Goal: Communication & Community: Participate in discussion

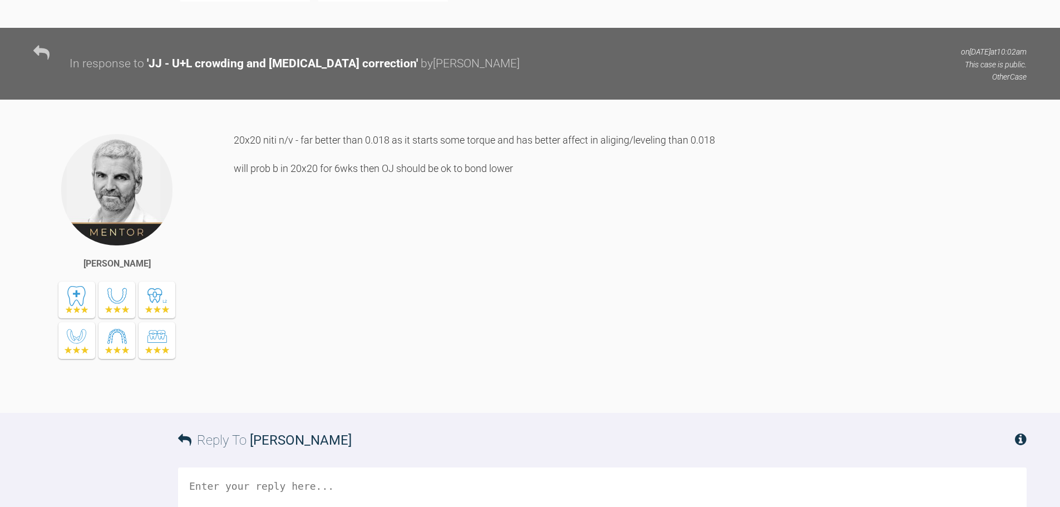
scroll to position [3692, 0]
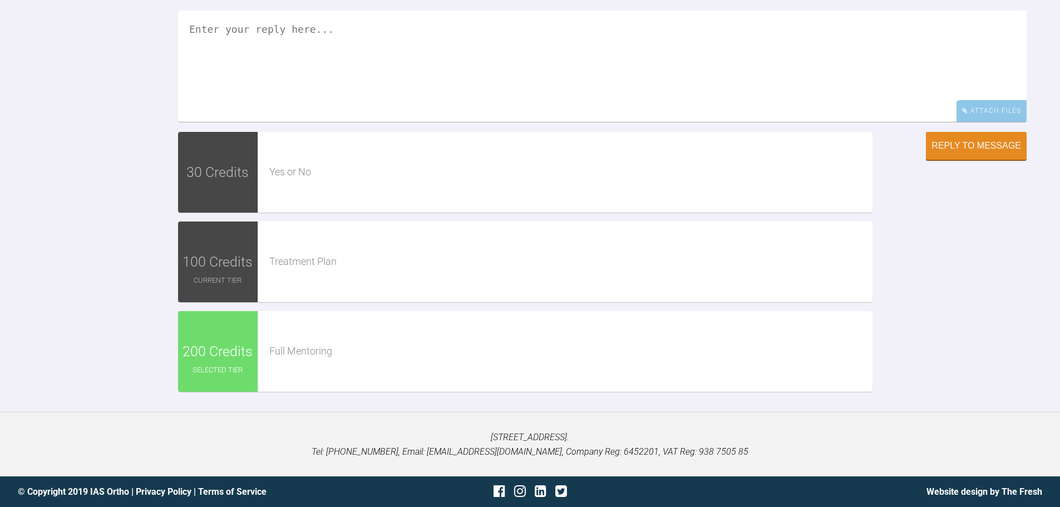
drag, startPoint x: 568, startPoint y: 265, endPoint x: 564, endPoint y: 302, distance: 36.9
drag, startPoint x: 592, startPoint y: 349, endPoint x: 538, endPoint y: 416, distance: 85.5
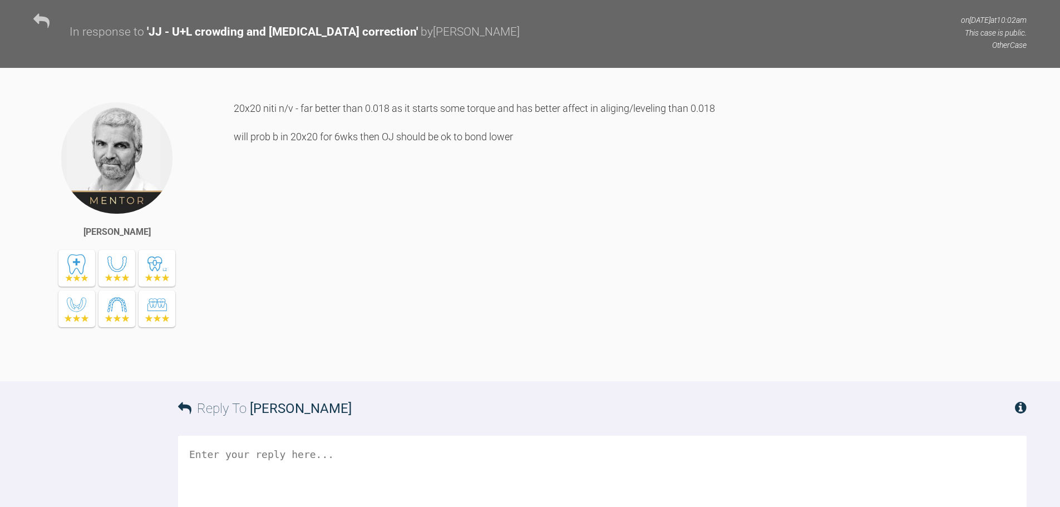
drag, startPoint x: 549, startPoint y: 405, endPoint x: 562, endPoint y: 348, distance: 57.8
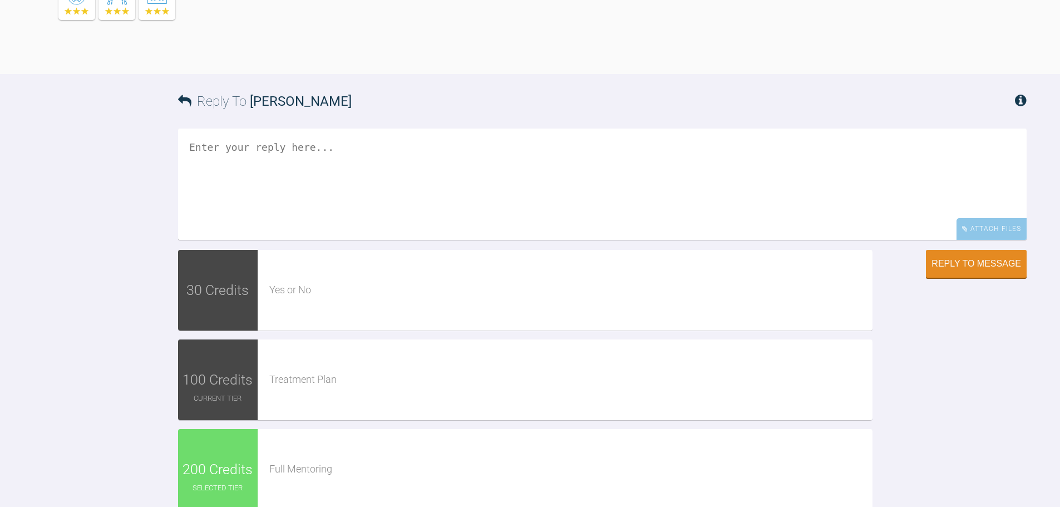
scroll to position [4219, 0]
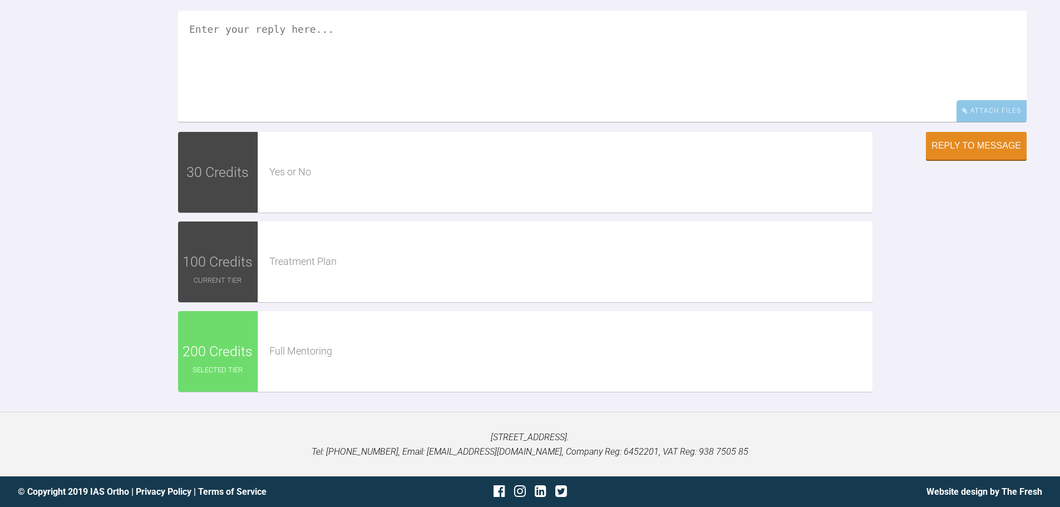
drag, startPoint x: 482, startPoint y: 366, endPoint x: 481, endPoint y: 344, distance: 21.8
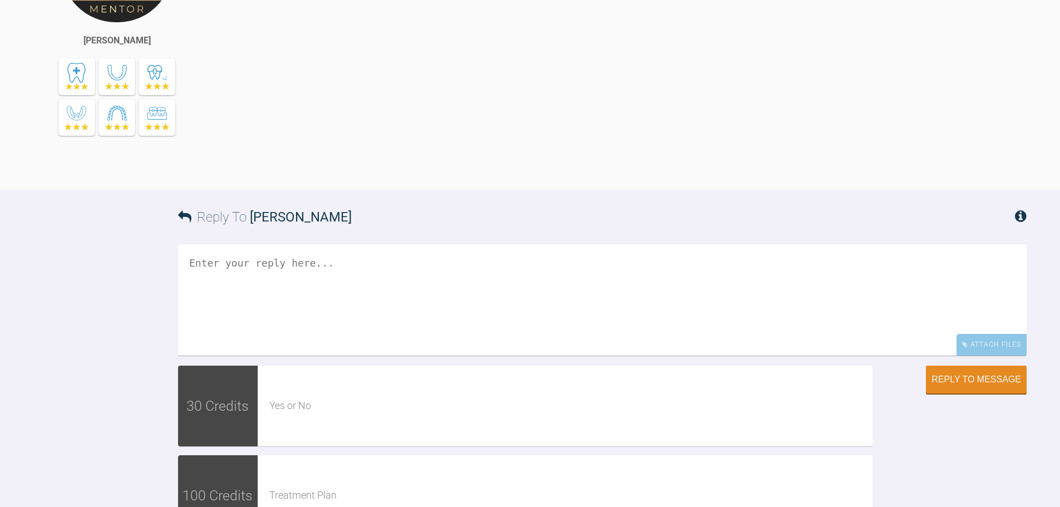
scroll to position [3763, 0]
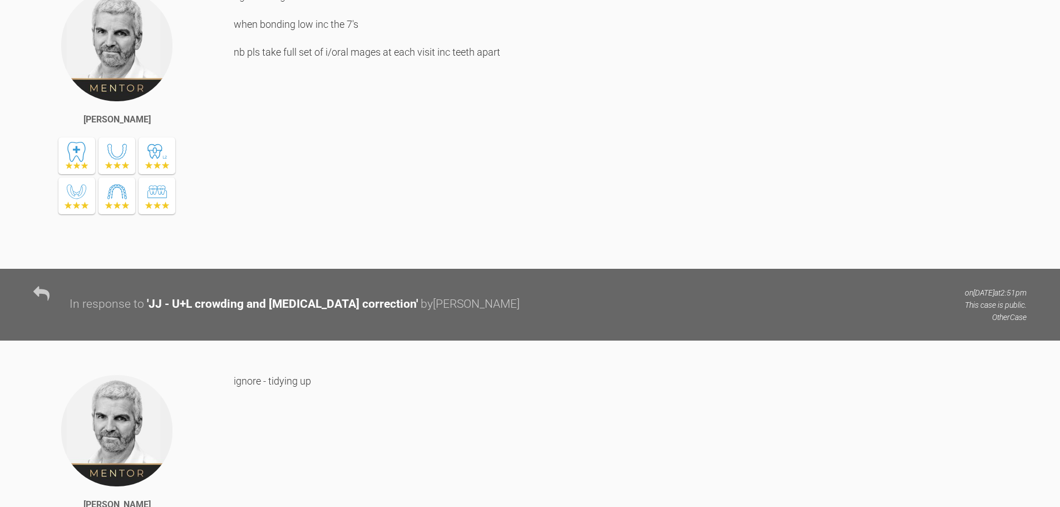
drag, startPoint x: 610, startPoint y: 329, endPoint x: 450, endPoint y: 145, distance: 243.8
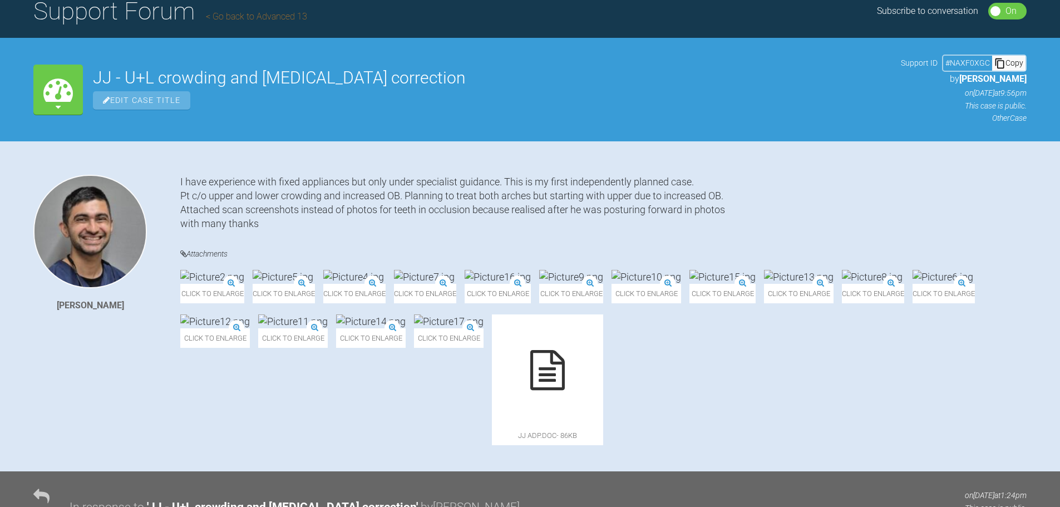
scroll to position [0, 0]
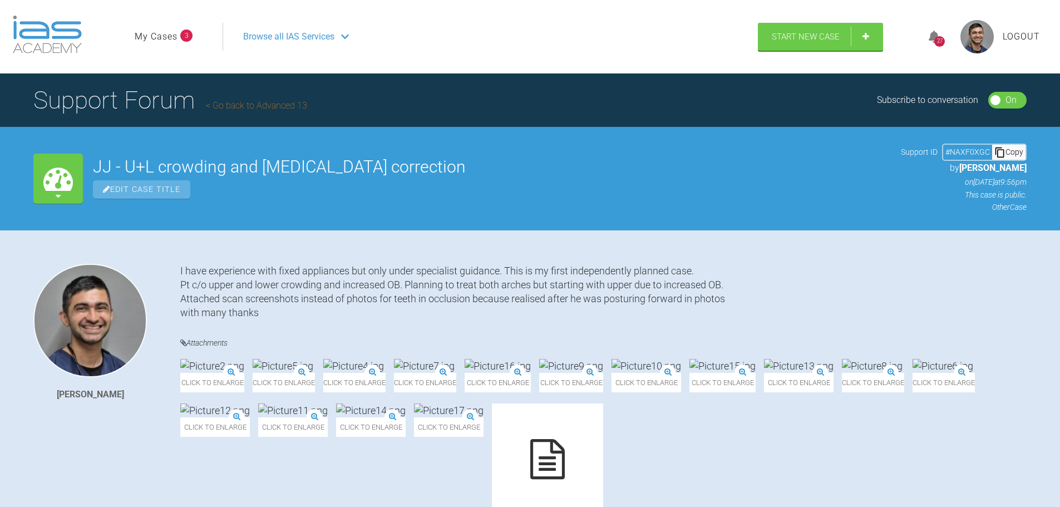
drag, startPoint x: 741, startPoint y: 437, endPoint x: 618, endPoint y: 206, distance: 261.4
click at [241, 111] on h1 "Support Forum Go back to Advanced 13" at bounding box center [170, 100] width 274 height 39
click at [297, 104] on link "Go back to Advanced 13" at bounding box center [256, 105] width 101 height 11
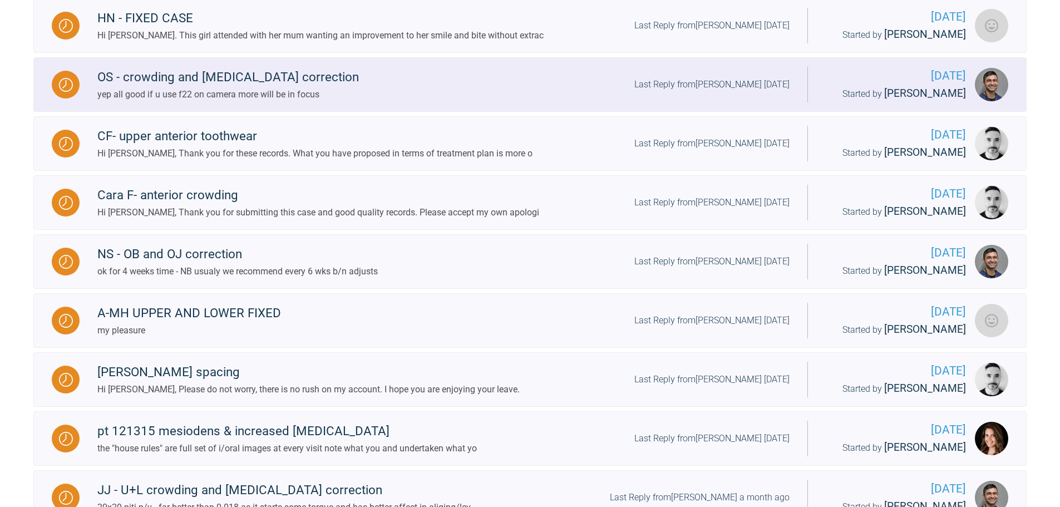
scroll to position [723, 0]
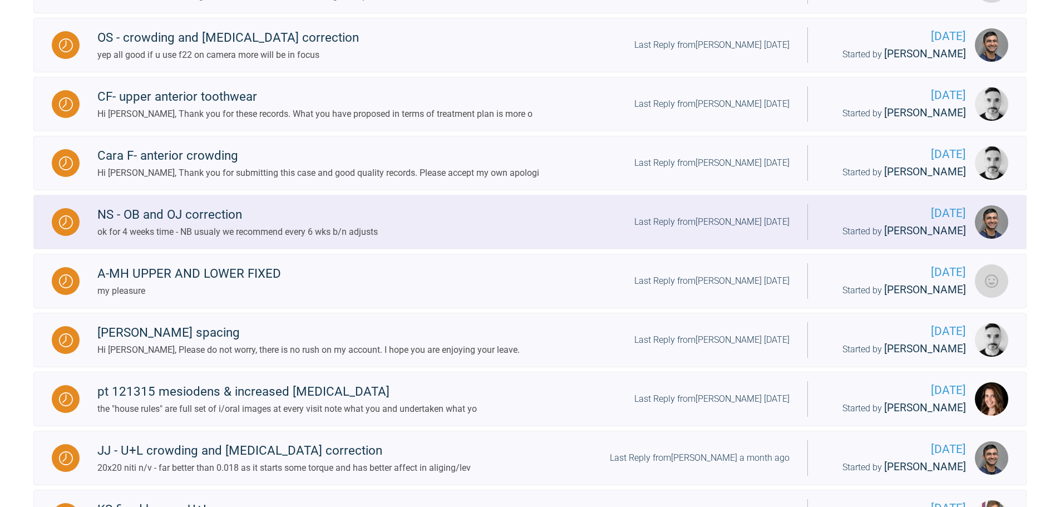
click at [268, 233] on div "ok for 4 weeks time - NB usualy we recommend every 6 wks b/n adjusts" at bounding box center [237, 232] width 280 height 14
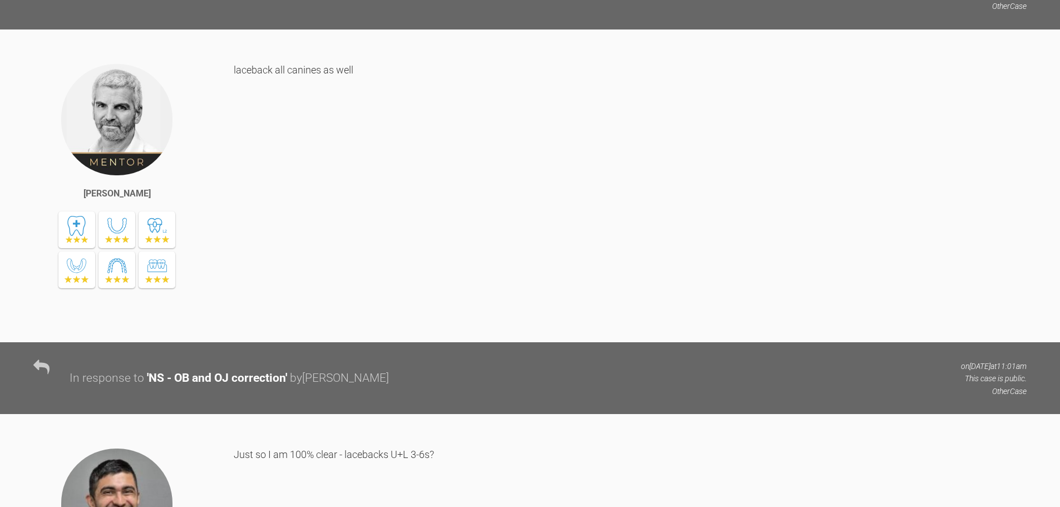
scroll to position [4784, 0]
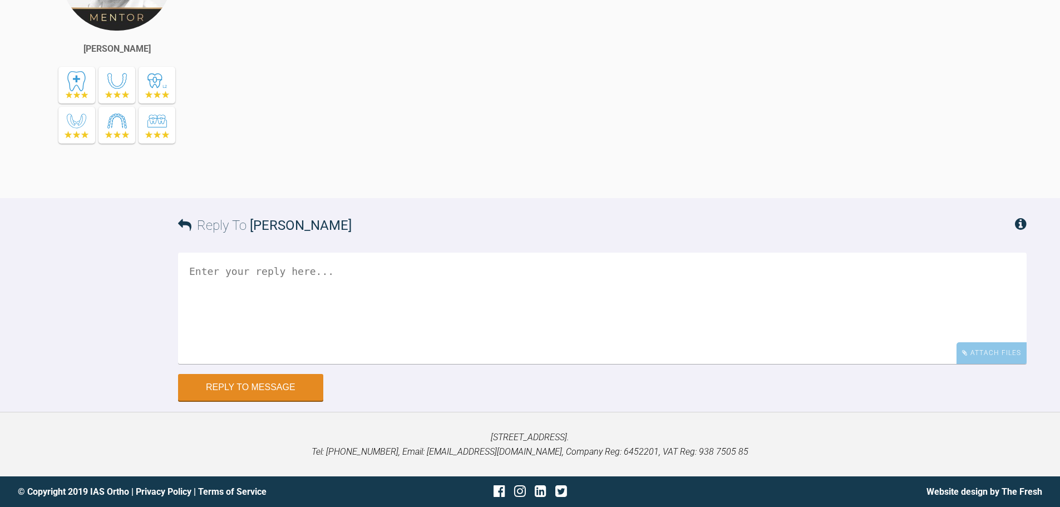
drag, startPoint x: 274, startPoint y: 224, endPoint x: 297, endPoint y: 471, distance: 248.1
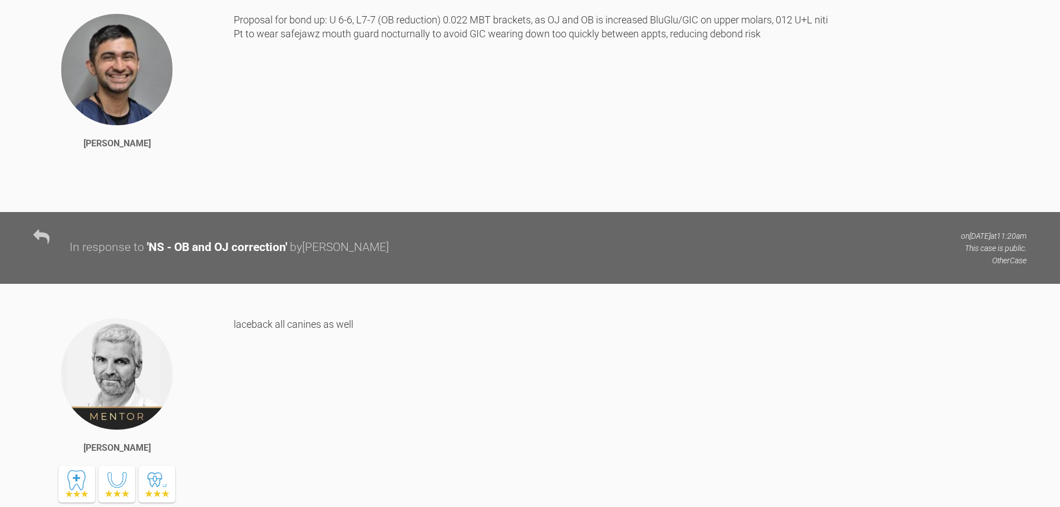
scroll to position [0, 0]
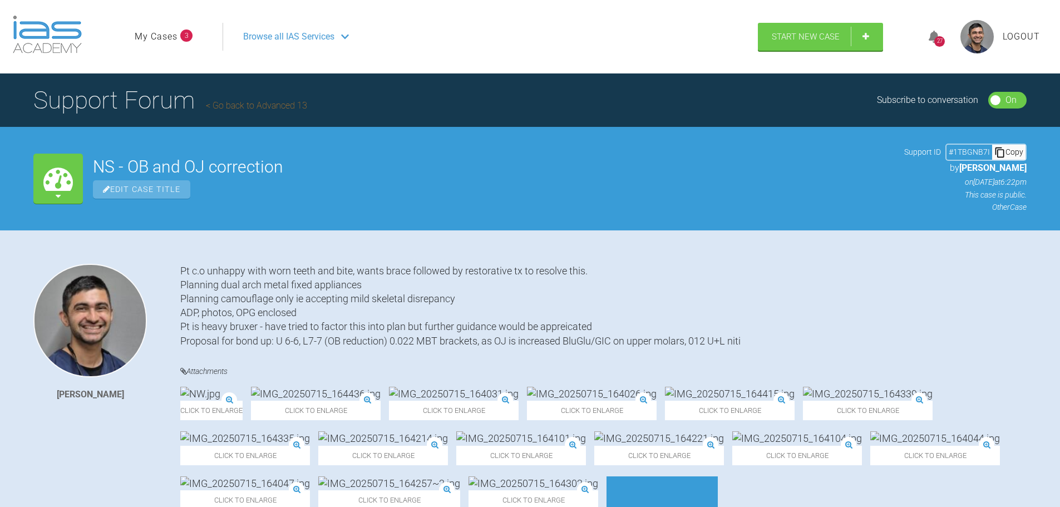
drag, startPoint x: 399, startPoint y: 405, endPoint x: 406, endPoint y: 116, distance: 288.4
drag, startPoint x: 310, startPoint y: 332, endPoint x: 327, endPoint y: 125, distance: 208.3
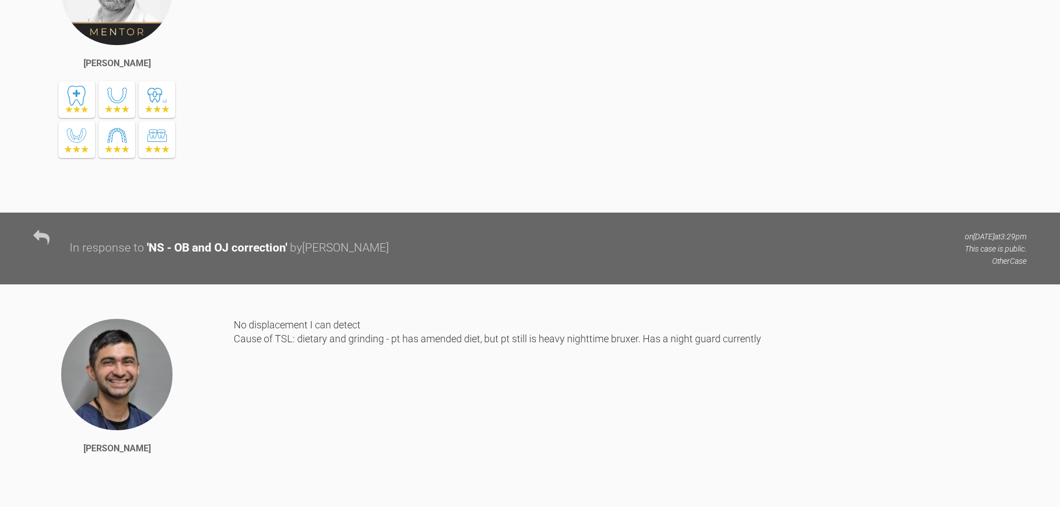
drag, startPoint x: 338, startPoint y: 239, endPoint x: 336, endPoint y: 377, distance: 138.0
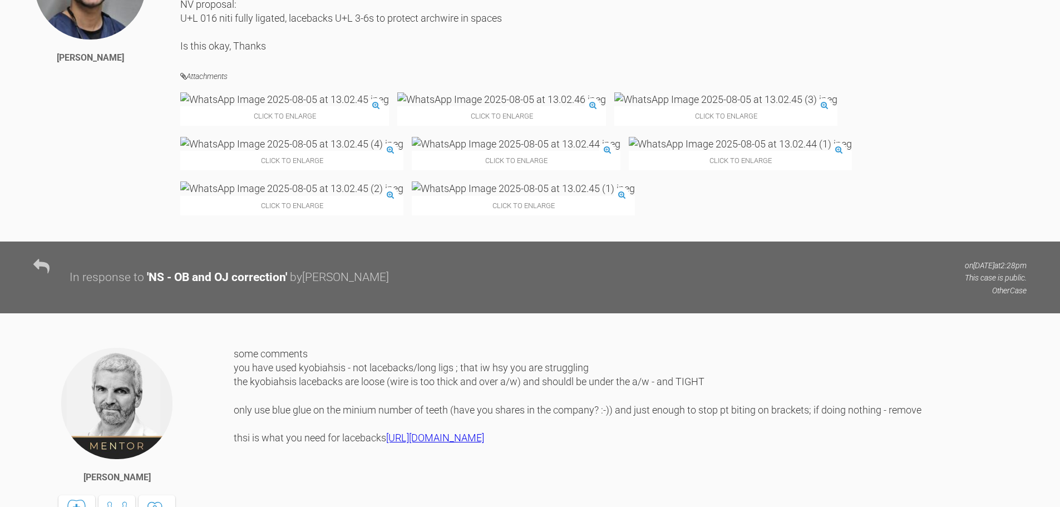
scroll to position [3284, 0]
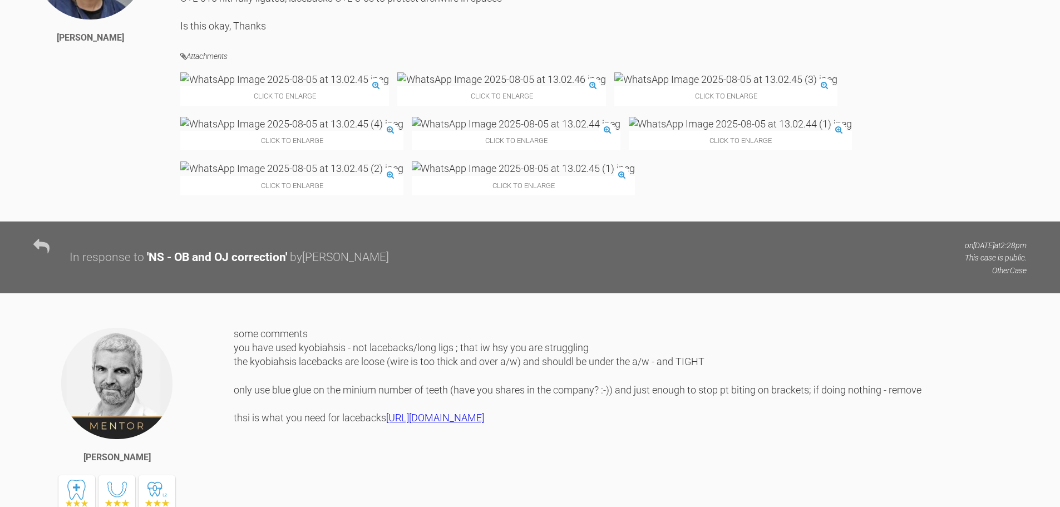
click at [264, 86] on img at bounding box center [284, 79] width 209 height 14
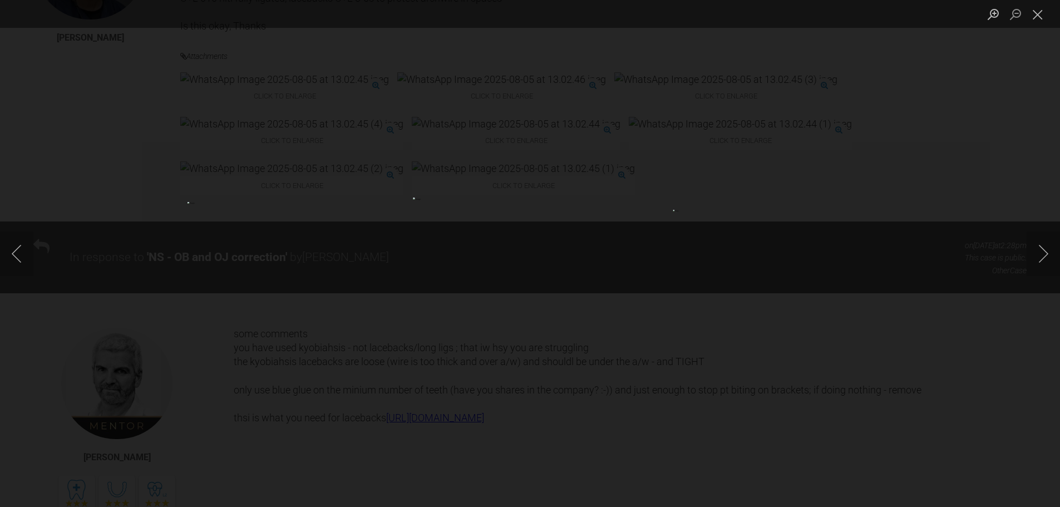
click at [343, 348] on div "Lightbox" at bounding box center [530, 253] width 1060 height 507
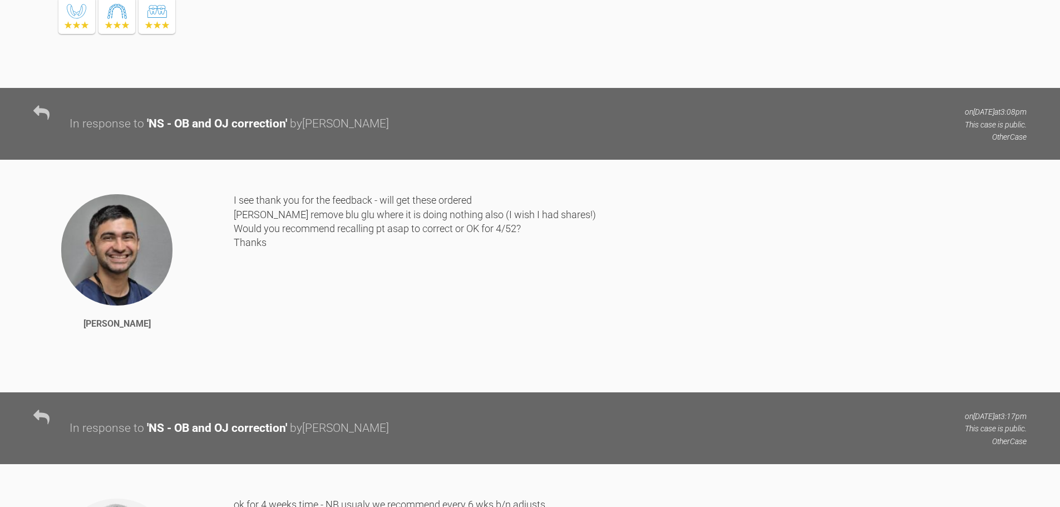
scroll to position [3783, 0]
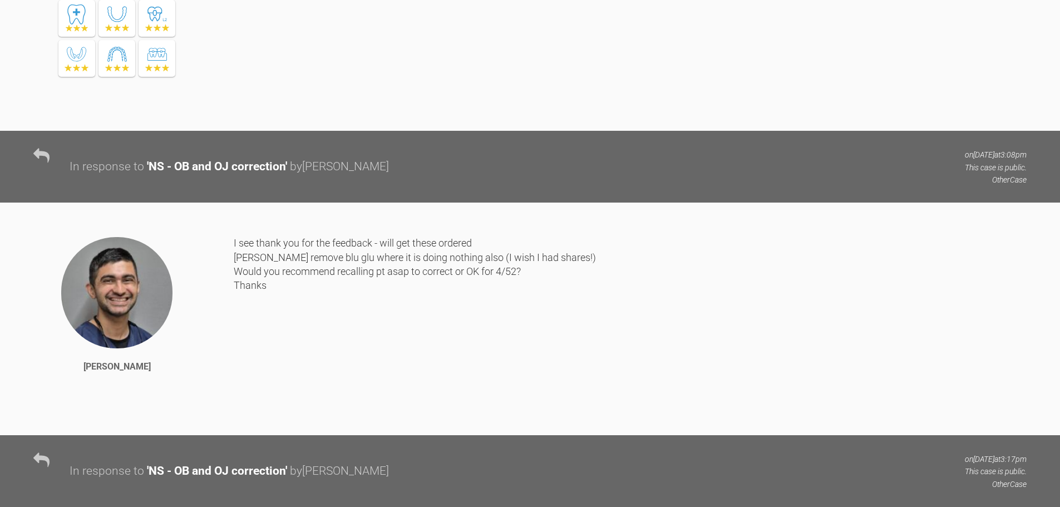
drag, startPoint x: 382, startPoint y: 308, endPoint x: 386, endPoint y: 281, distance: 27.0
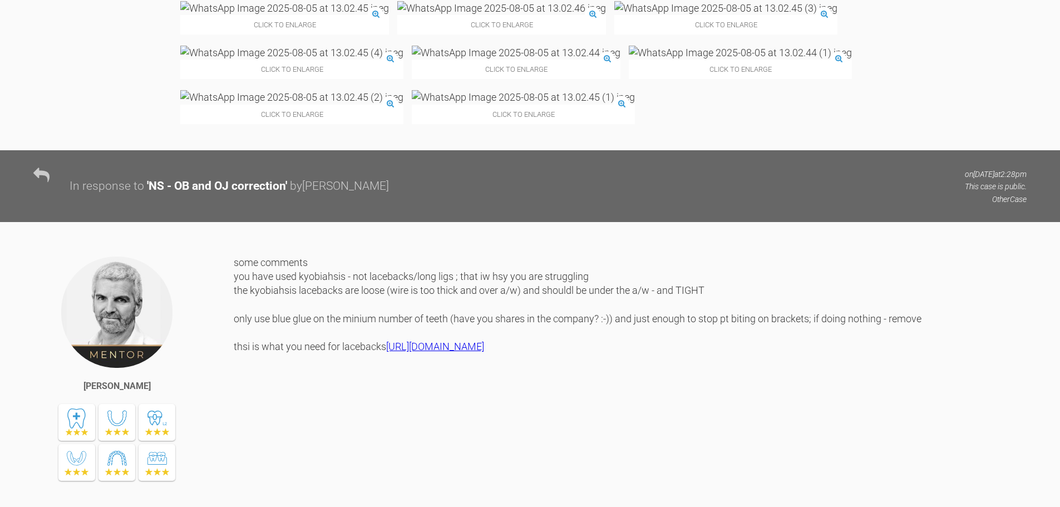
scroll to position [3247, 0]
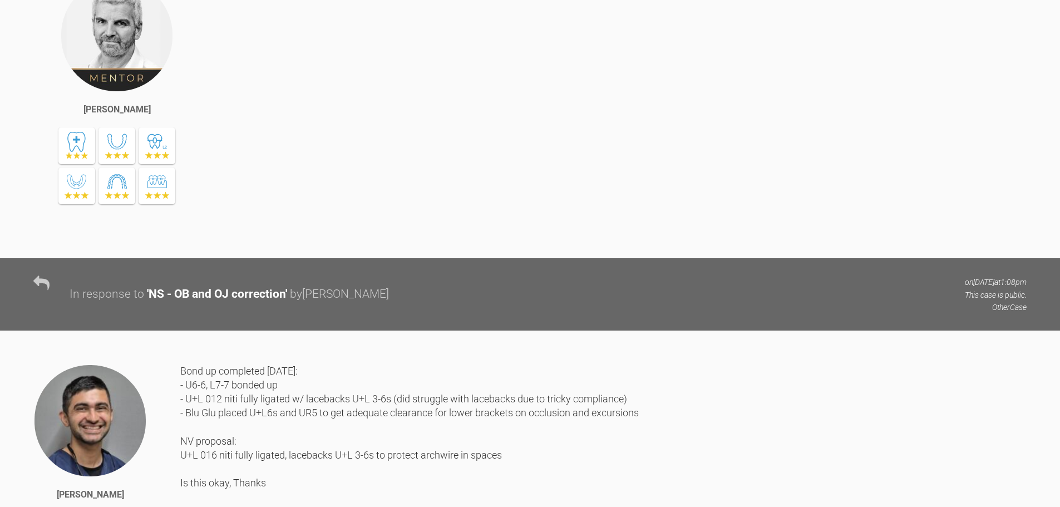
drag, startPoint x: 481, startPoint y: 356, endPoint x: 459, endPoint y: 279, distance: 80.1
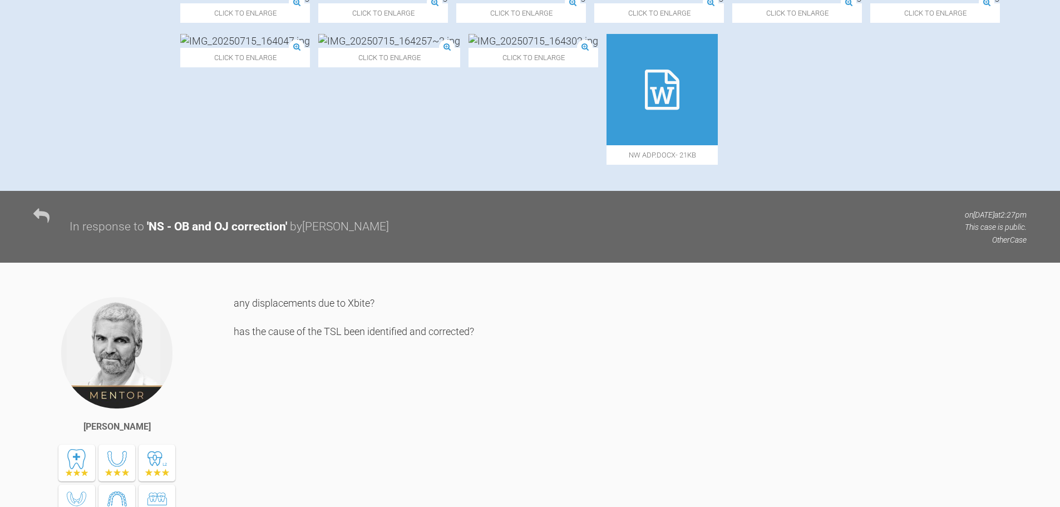
scroll to position [0, 0]
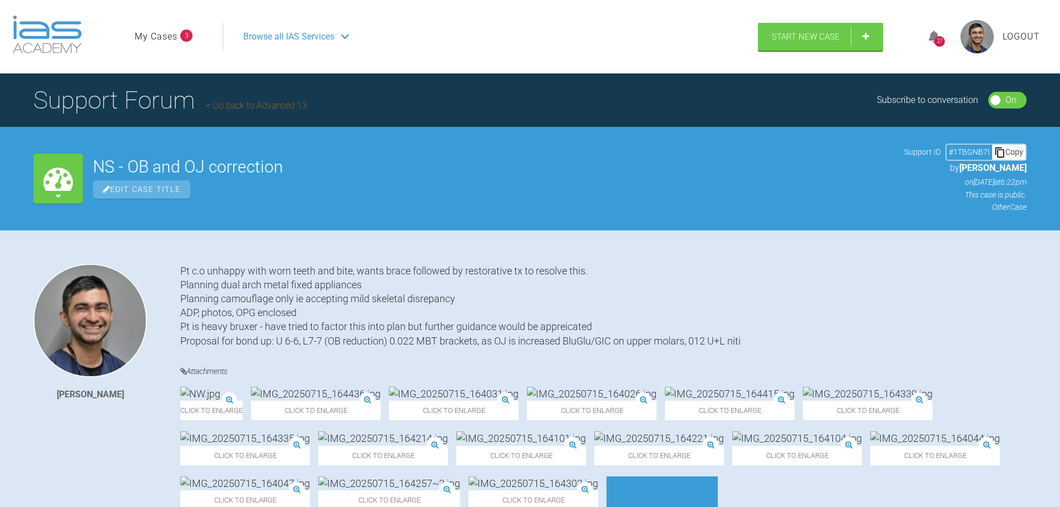
drag, startPoint x: 439, startPoint y: 233, endPoint x: 437, endPoint y: 161, distance: 72.4
click at [250, 109] on link "Go back to Advanced 13" at bounding box center [256, 105] width 101 height 11
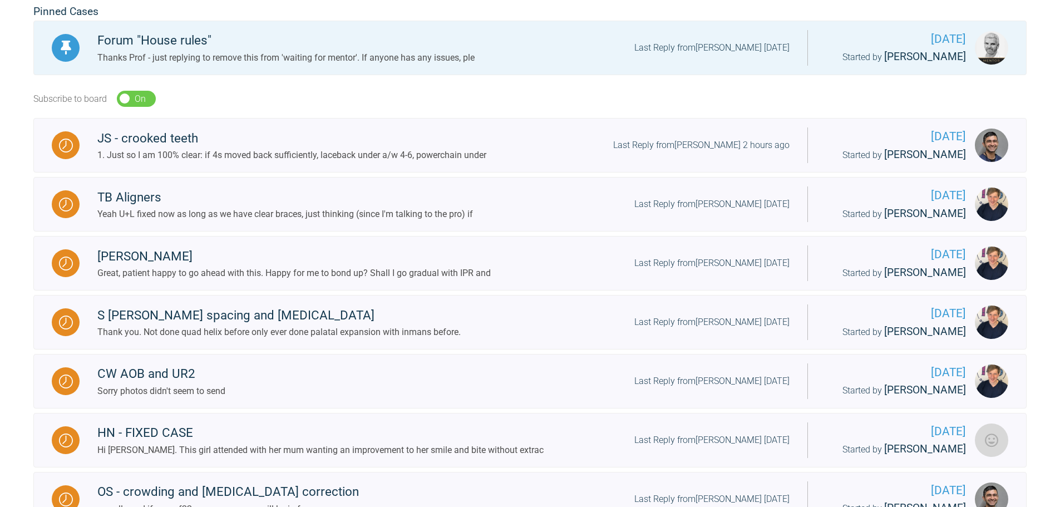
scroll to position [111, 0]
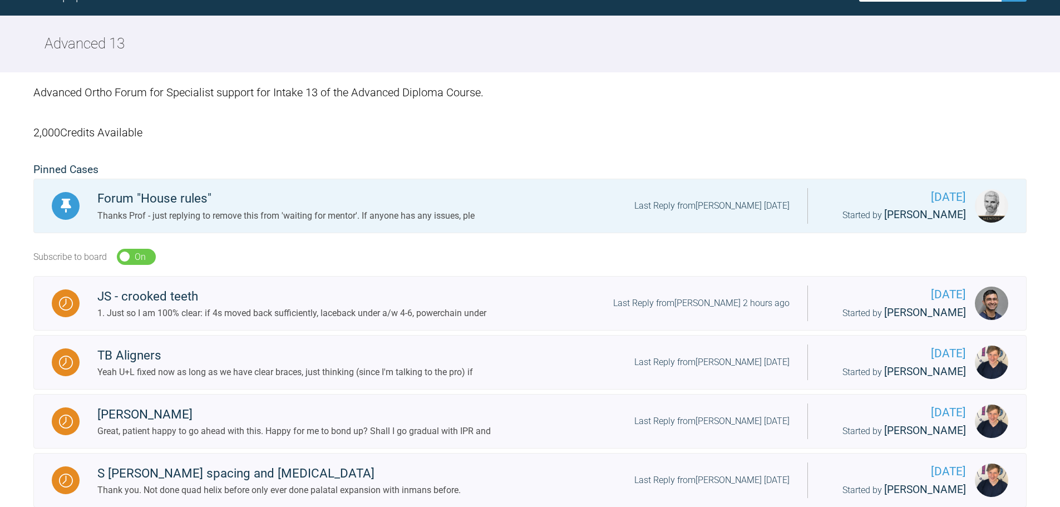
drag, startPoint x: 396, startPoint y: 267, endPoint x: 395, endPoint y: 275, distance: 8.4
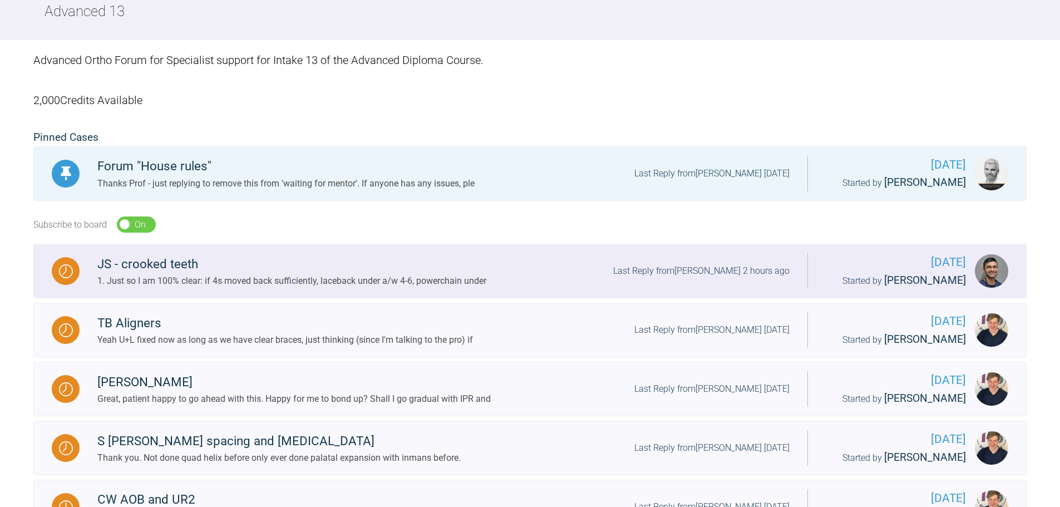
click at [380, 275] on div "1. Just so I am 100% clear: if 4s moved back sufficiently, laceback under a/w 4…" at bounding box center [291, 281] width 389 height 14
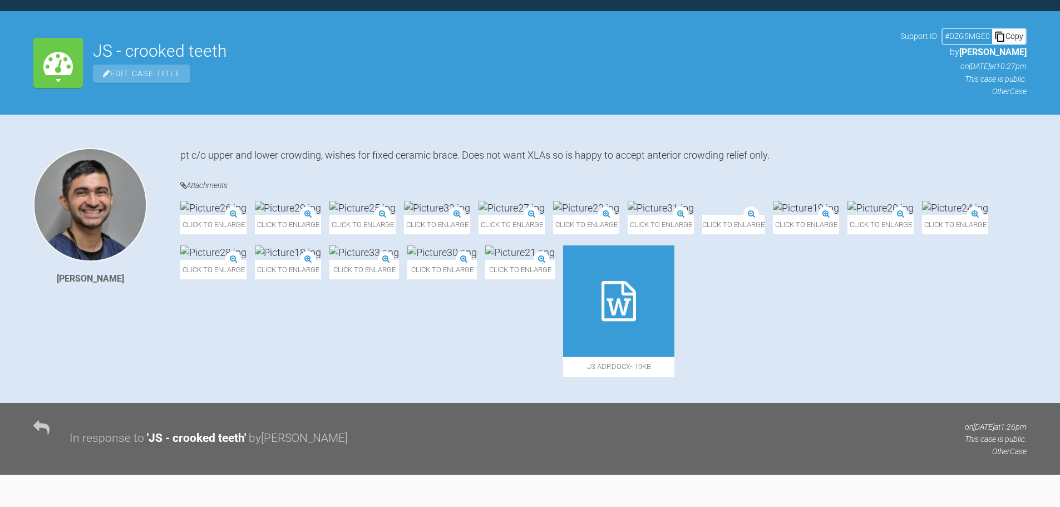
scroll to position [144, 0]
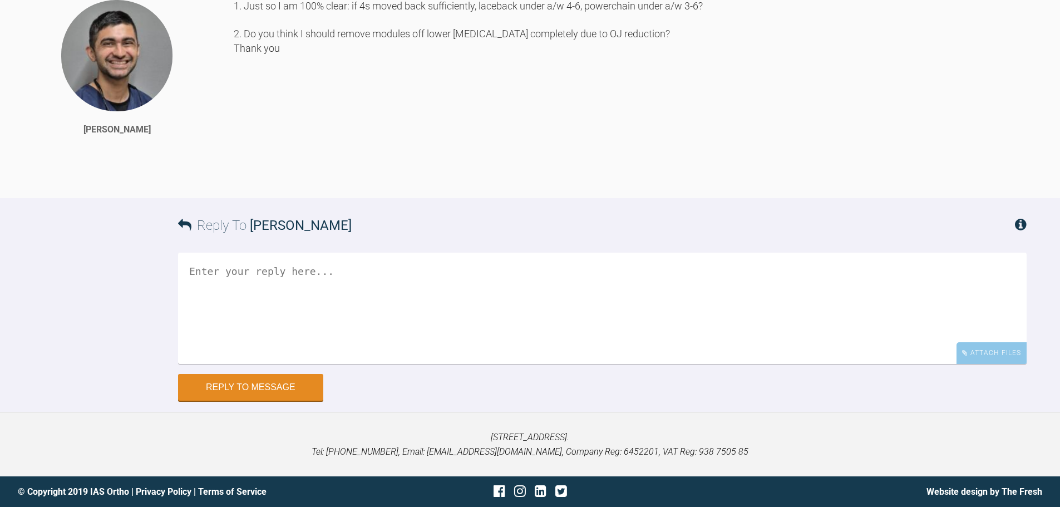
drag, startPoint x: 130, startPoint y: 290, endPoint x: 106, endPoint y: 485, distance: 196.2
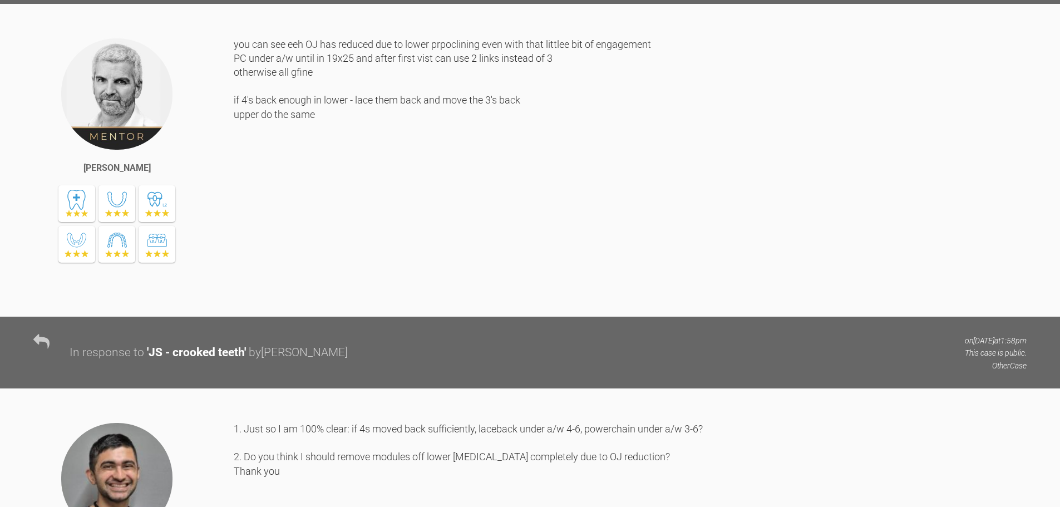
scroll to position [5473, 0]
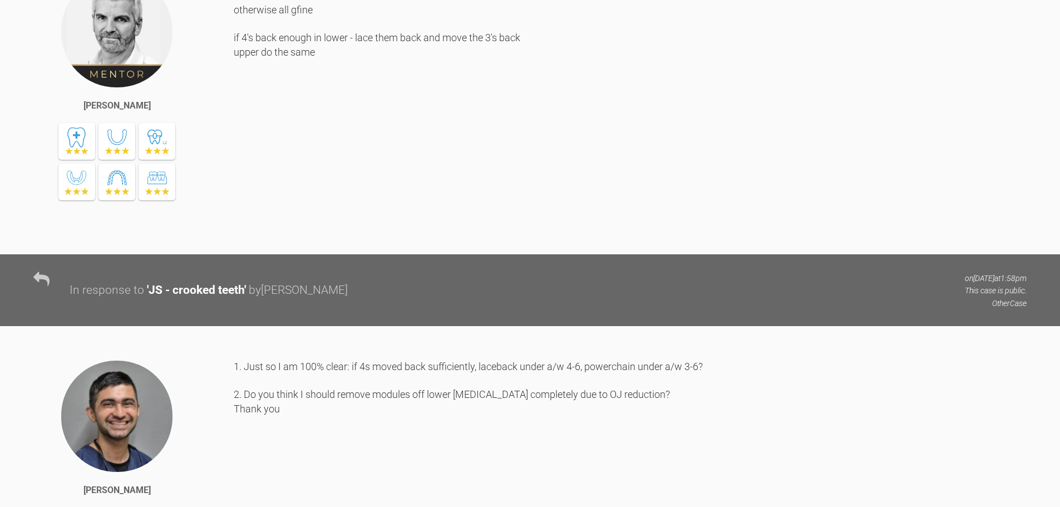
drag, startPoint x: 360, startPoint y: 235, endPoint x: 356, endPoint y: 311, distance: 75.2
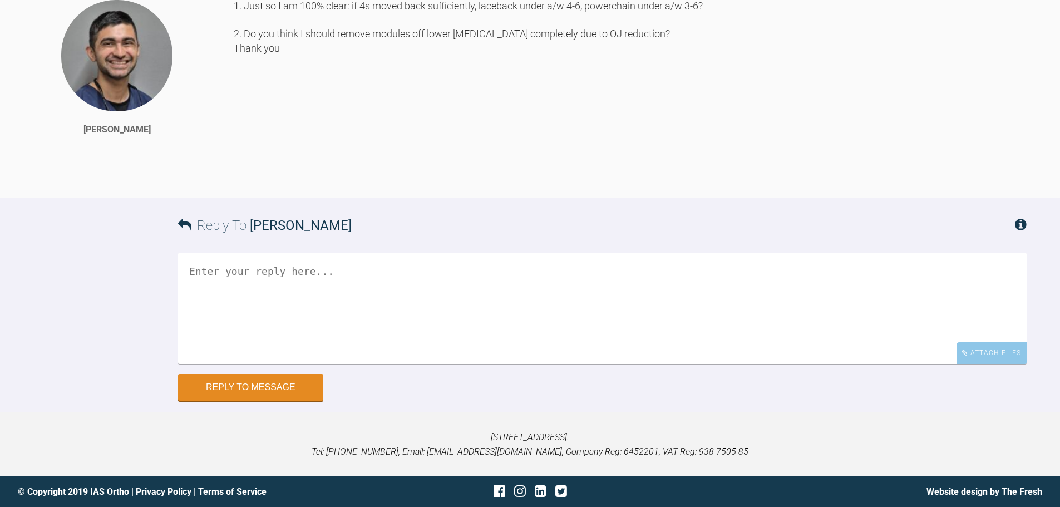
scroll to position [6025, 0]
